Goal: Communication & Community: Answer question/provide support

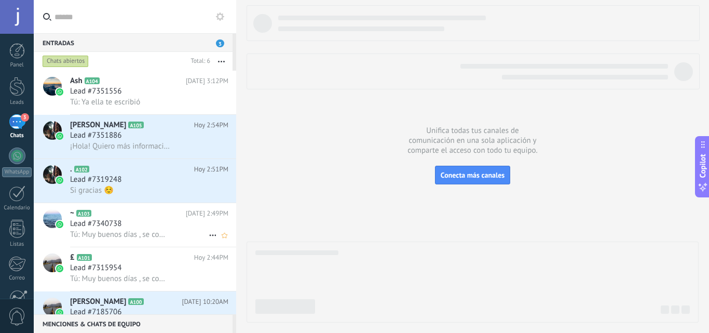
click at [164, 231] on span "Tú: Muy buenos días , se comunica con la asistente de la señora [PERSON_NAME], …" at bounding box center [120, 234] width 101 height 10
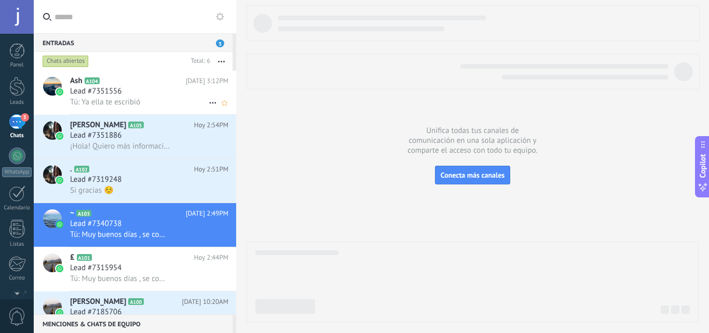
click at [170, 100] on div "Tú: Ya ella te escribió" at bounding box center [149, 102] width 158 height 11
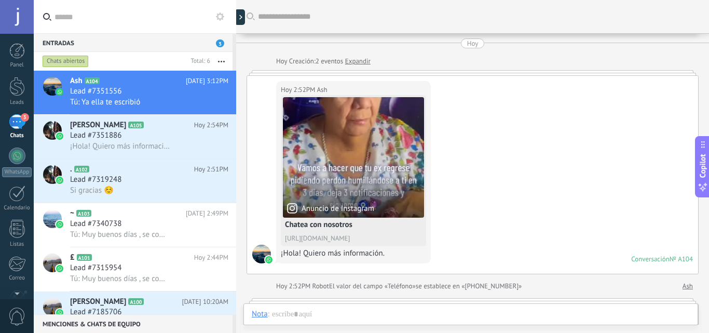
scroll to position [305, 0]
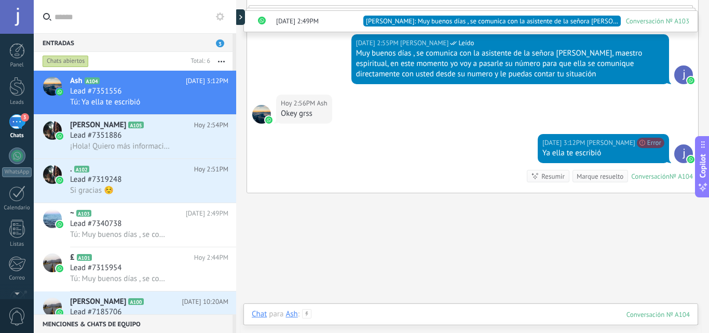
click at [447, 315] on div at bounding box center [471, 324] width 438 height 31
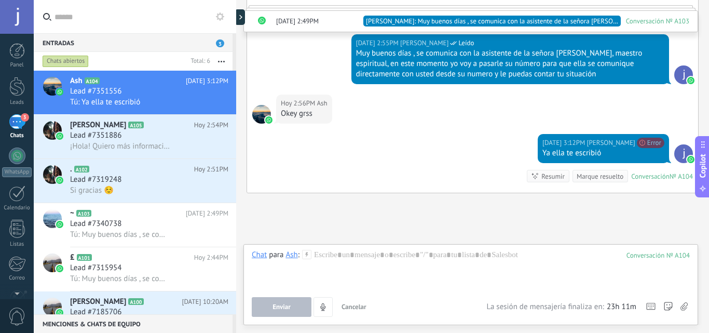
click at [380, 224] on div "Buscar Carga más [DATE] [DATE] Creación: 2 eventos Expandir [DATE] 2:49PM [PERS…" at bounding box center [472, 34] width 473 height 679
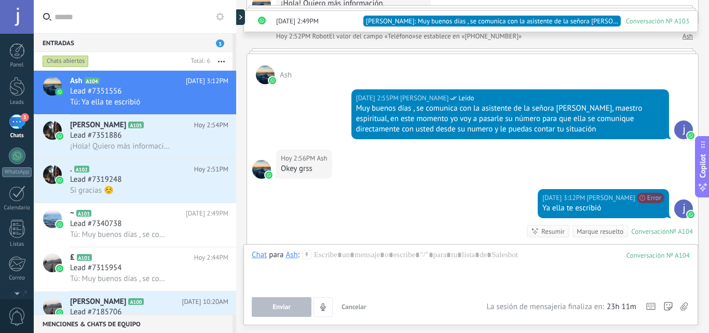
scroll to position [249, 0]
